Goal: Task Accomplishment & Management: Manage account settings

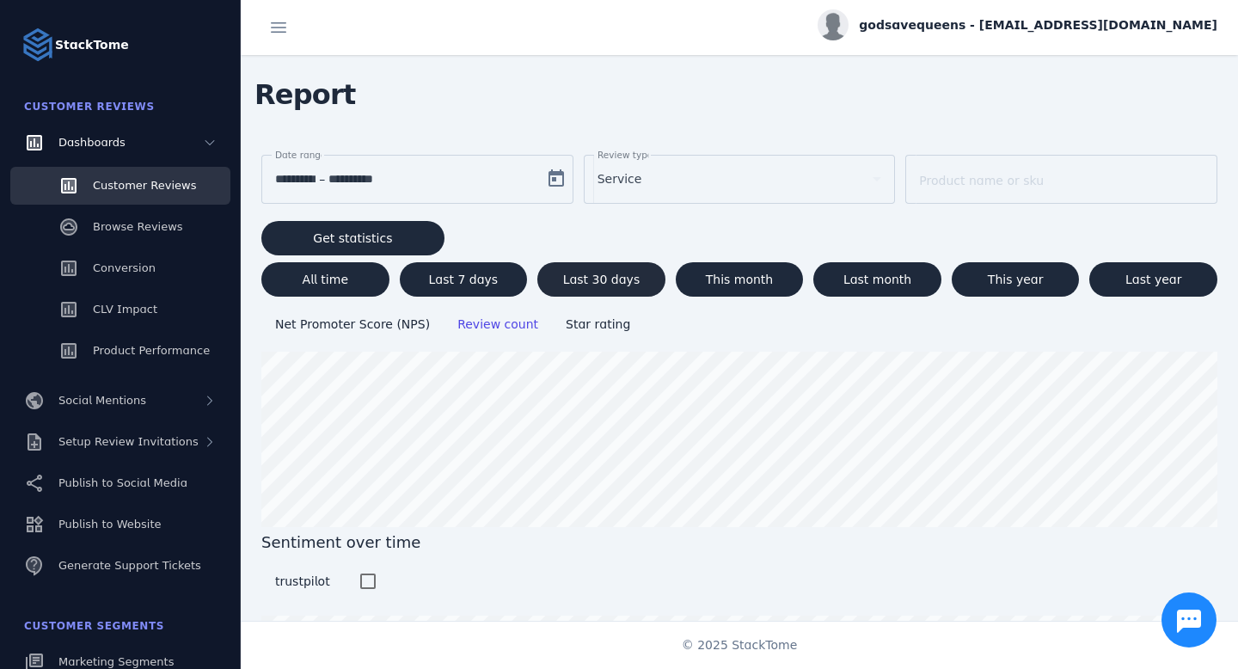
click at [579, 278] on span "Last 30 days" at bounding box center [601, 279] width 77 height 12
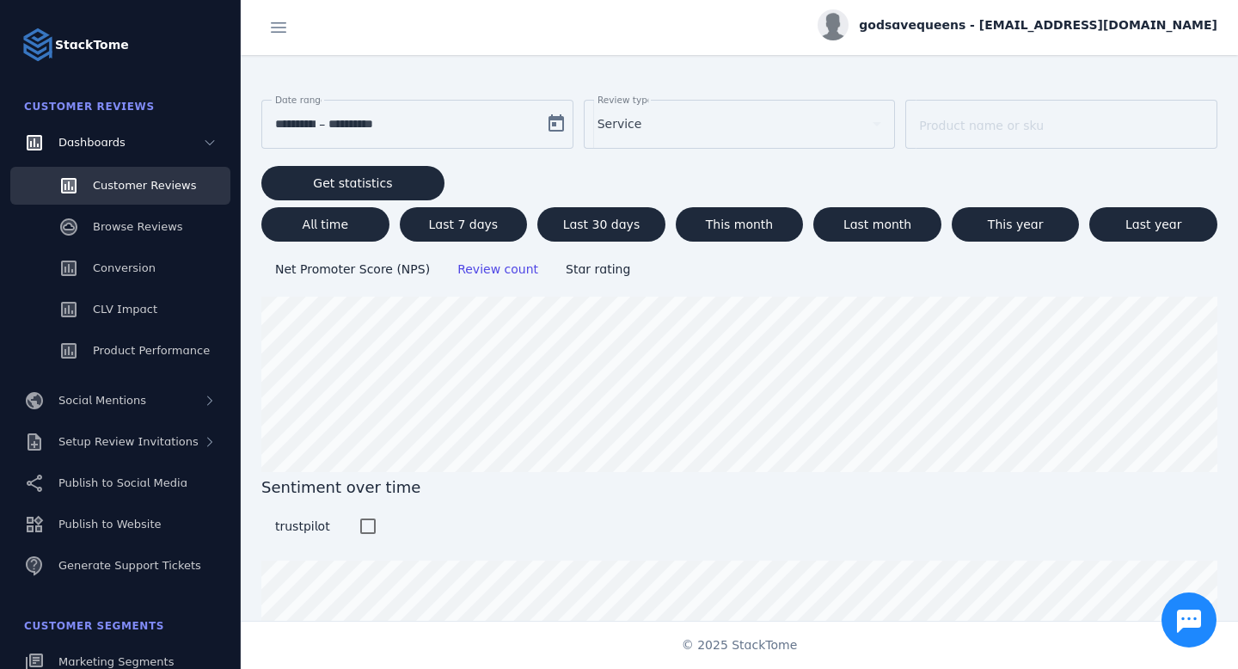
scroll to position [82, 0]
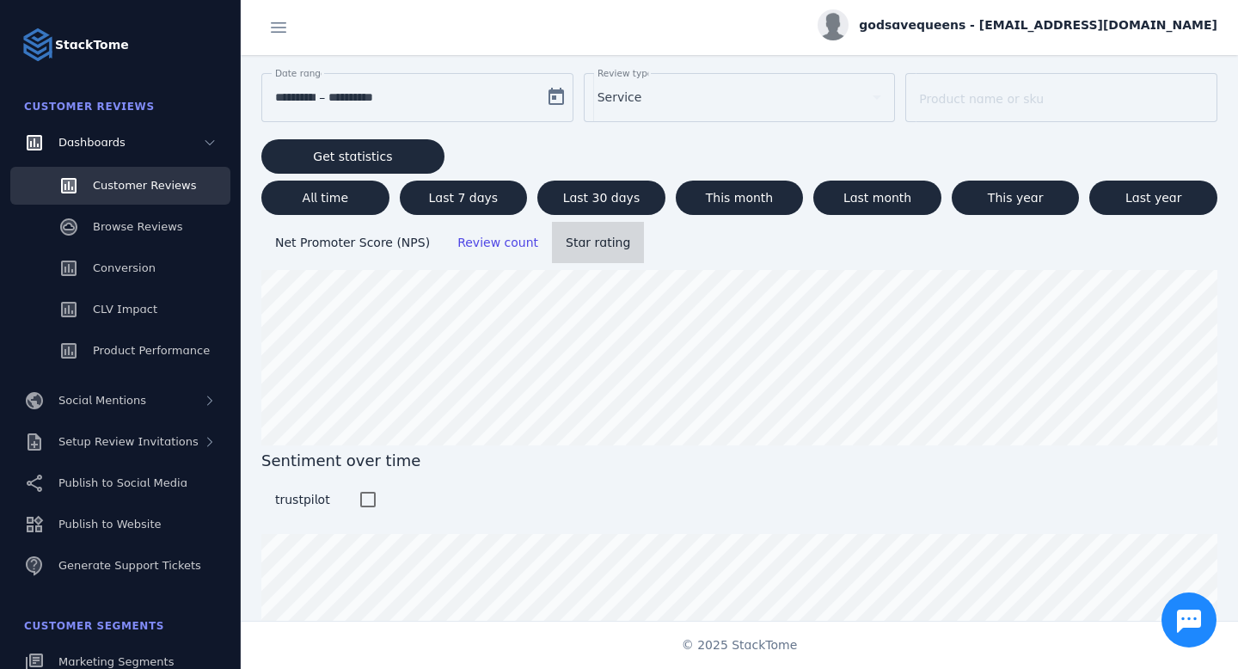
click at [575, 245] on span "Star rating" at bounding box center [598, 243] width 65 height 14
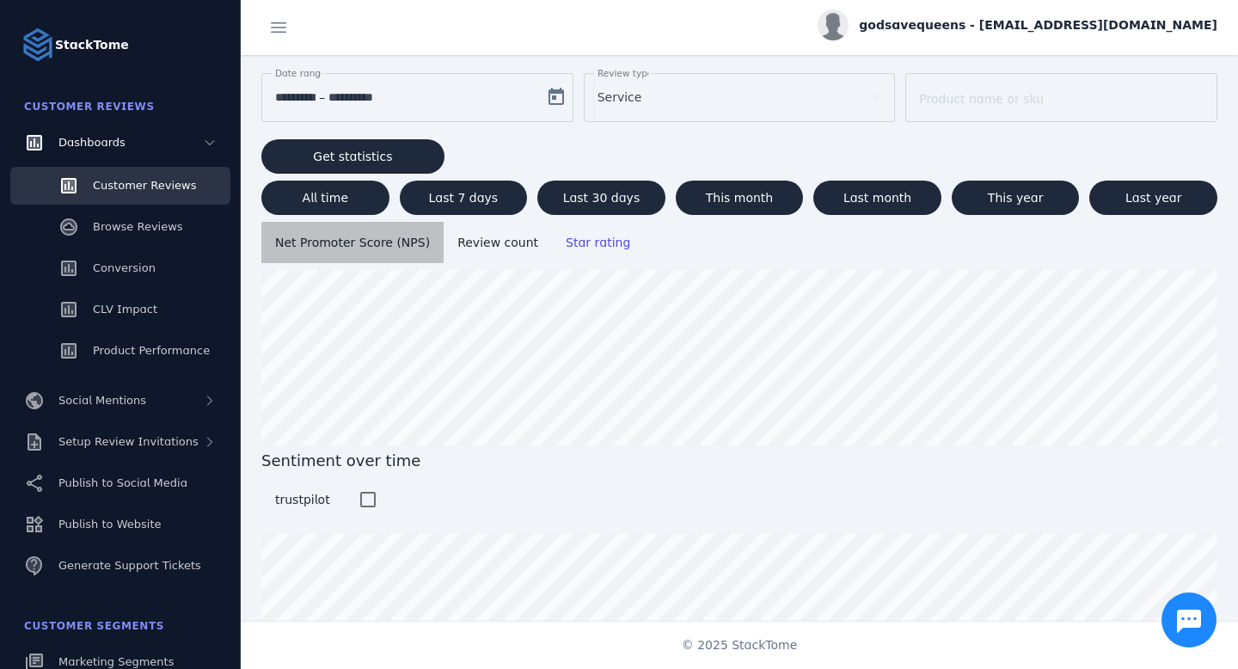
click at [400, 239] on span "Net Promoter Score (NPS)" at bounding box center [352, 243] width 155 height 14
click at [1025, 194] on span "This year" at bounding box center [1016, 198] width 56 height 12
type input "**********"
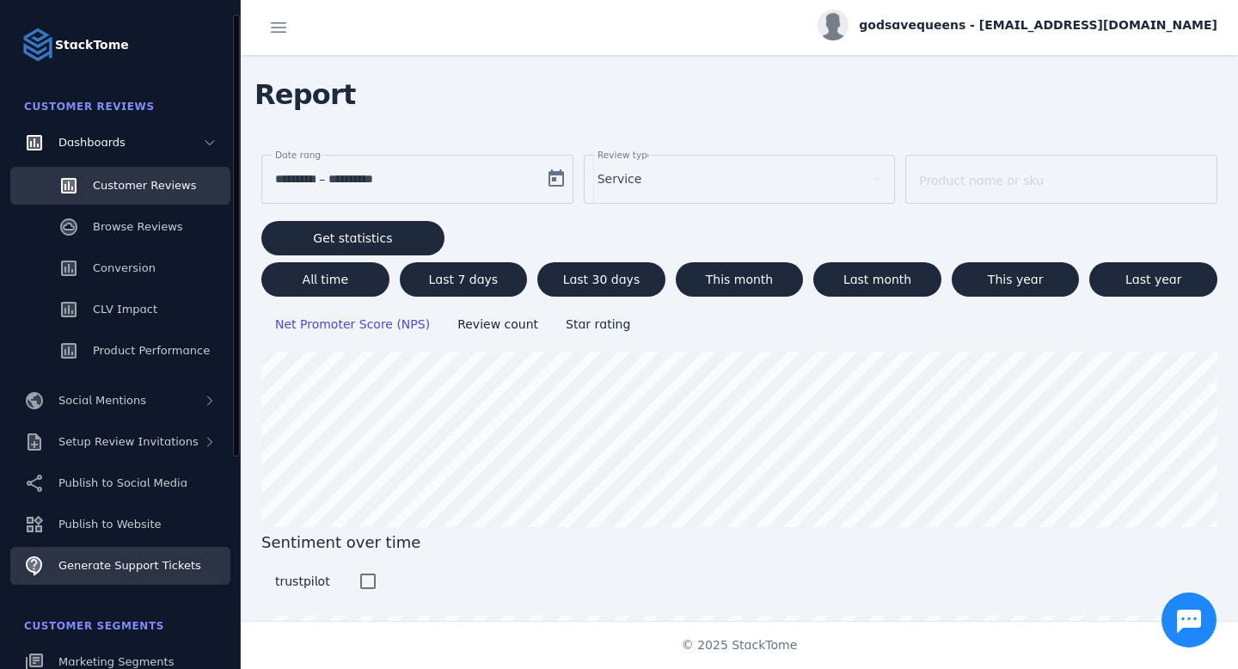
scroll to position [346, 0]
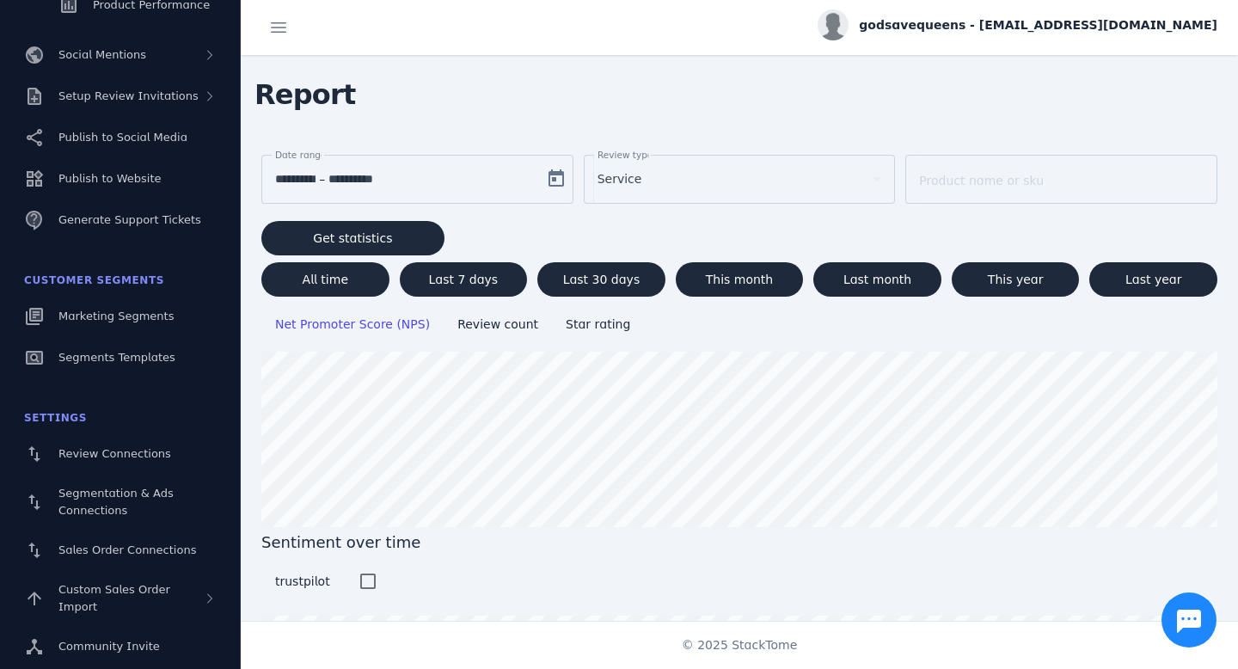
click at [1058, 40] on div "godsavequeens - [EMAIL_ADDRESS][DOMAIN_NAME]" at bounding box center [1018, 24] width 400 height 31
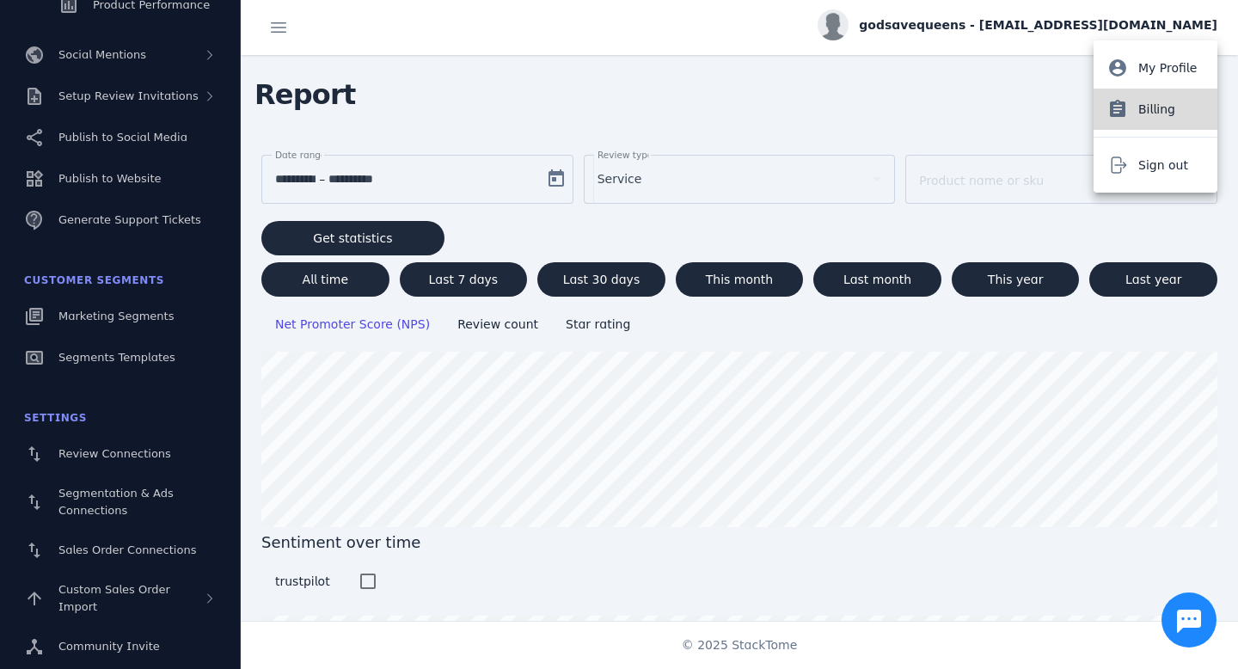
click at [1171, 122] on button "assignment Billing" at bounding box center [1156, 109] width 124 height 41
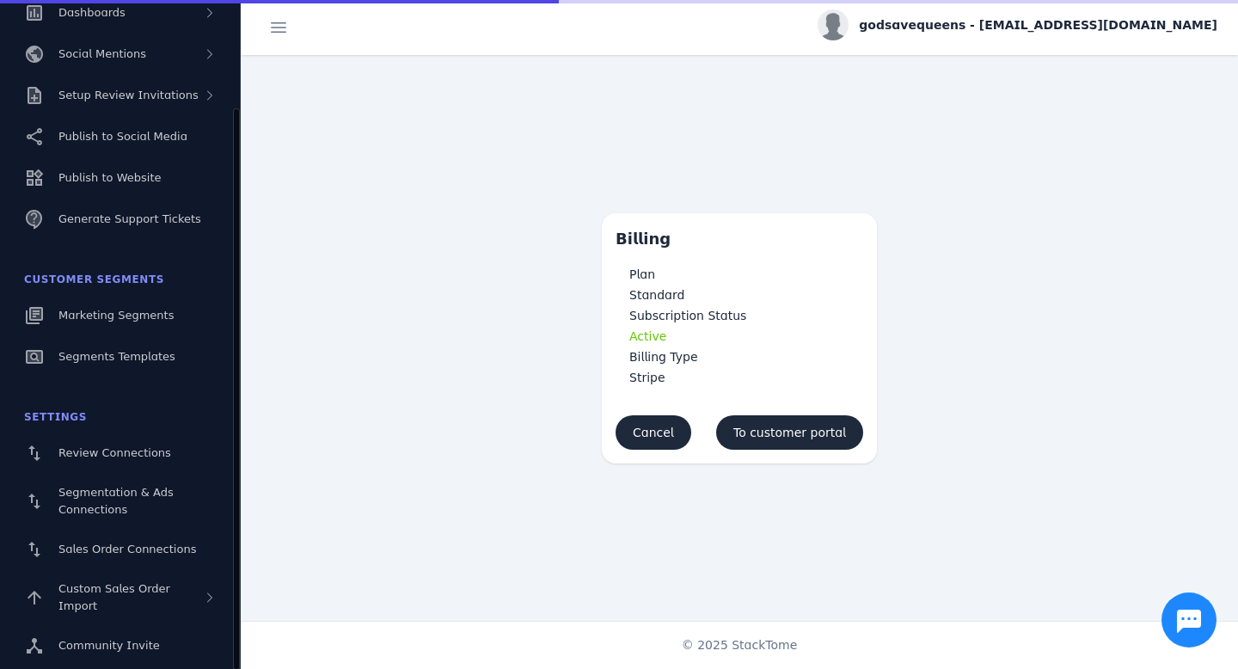
scroll to position [130, 0]
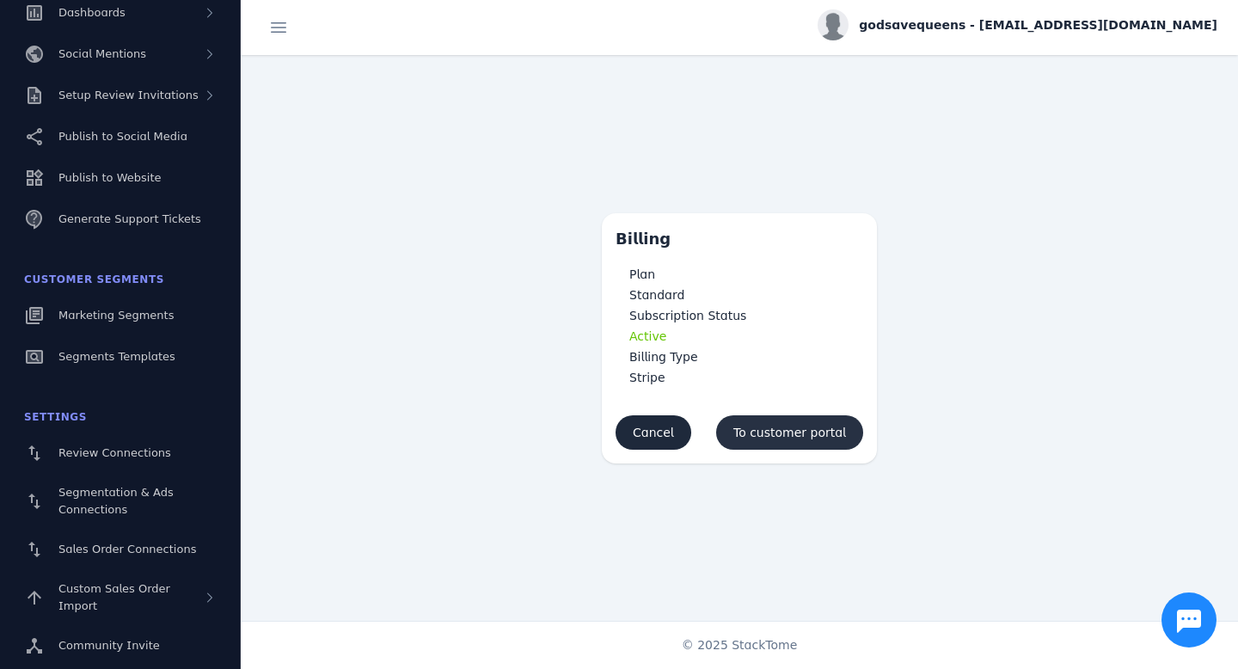
click at [802, 429] on span "To customer portal" at bounding box center [790, 433] width 113 height 12
